Goal: Check status: Check status

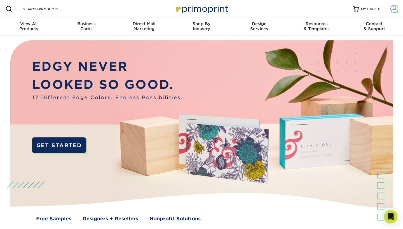
click at [390, 11] on span at bounding box center [394, 9] width 8 height 8
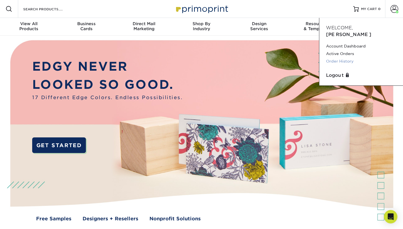
click at [340, 58] on link "Order History" at bounding box center [361, 62] width 70 height 8
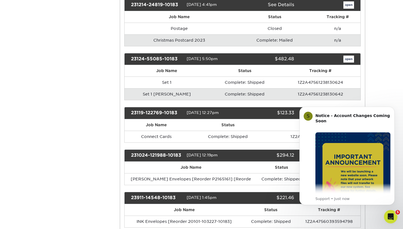
scroll to position [500, 0]
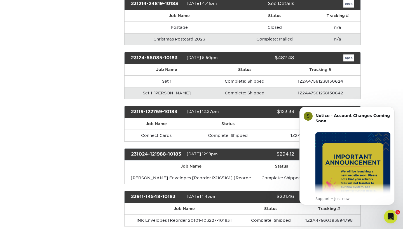
click at [317, 87] on td "1Z2A47561238130642" at bounding box center [320, 93] width 80 height 12
click at [171, 87] on td "Set 1 [PERSON_NAME]" at bounding box center [167, 93] width 85 height 12
click at [351, 55] on link "open" at bounding box center [348, 58] width 11 height 7
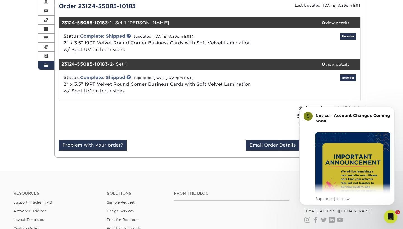
scroll to position [105, 0]
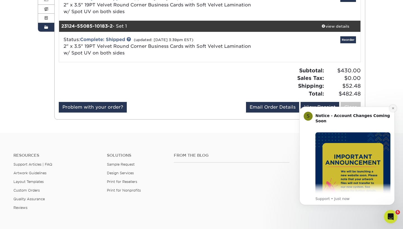
click at [392, 108] on icon "Dismiss notification" at bounding box center [393, 108] width 3 height 3
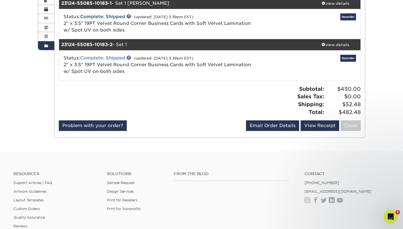
scroll to position [85, 0]
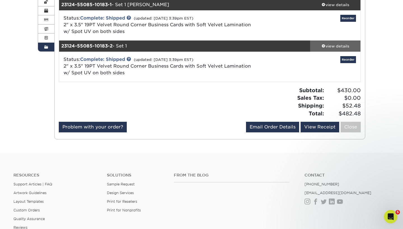
click at [339, 46] on div "view details" at bounding box center [335, 46] width 50 height 6
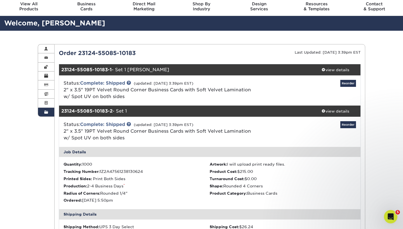
scroll to position [16, 0]
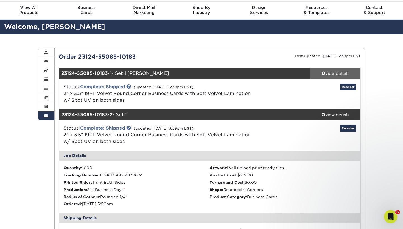
click at [331, 72] on div "view details" at bounding box center [335, 74] width 50 height 6
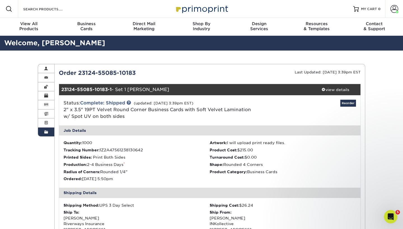
scroll to position [0, 0]
click at [394, 8] on span at bounding box center [394, 9] width 8 height 8
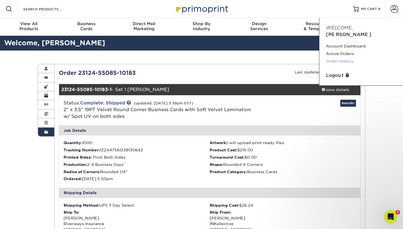
click at [340, 58] on link "Order History" at bounding box center [361, 62] width 70 height 8
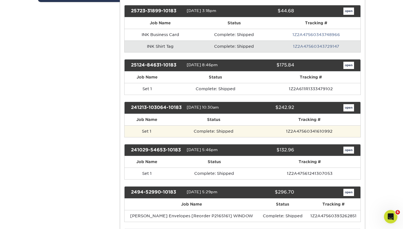
scroll to position [136, 0]
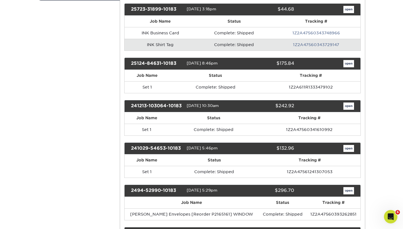
click at [349, 105] on link "open" at bounding box center [348, 106] width 11 height 7
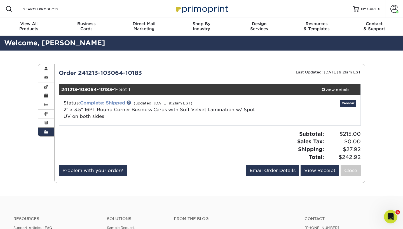
click at [107, 102] on link "Complete: Shipped" at bounding box center [102, 102] width 45 height 5
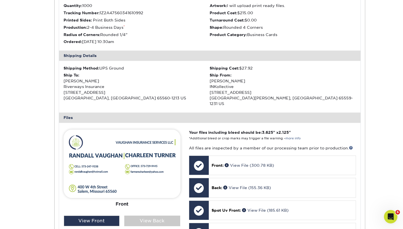
scroll to position [161, 0]
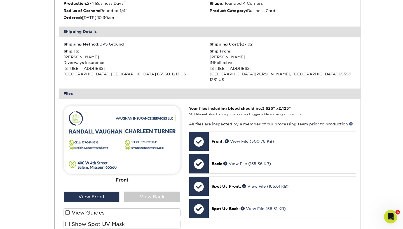
click at [135, 151] on img at bounding box center [122, 140] width 117 height 69
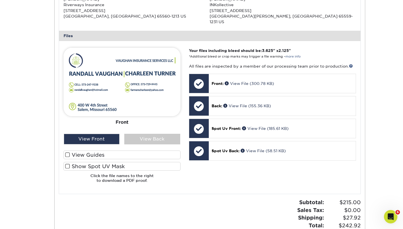
scroll to position [219, 0]
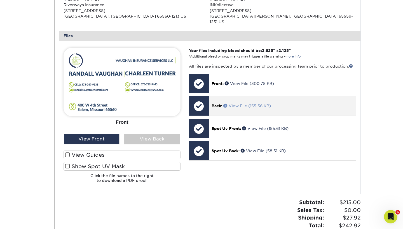
click at [235, 104] on link "View File (155.36 KB)" at bounding box center [247, 106] width 48 height 4
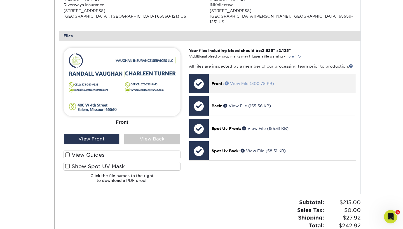
click at [246, 81] on link "View File (300.78 KB)" at bounding box center [249, 83] width 49 height 4
